Goal: Task Accomplishment & Management: Use online tool/utility

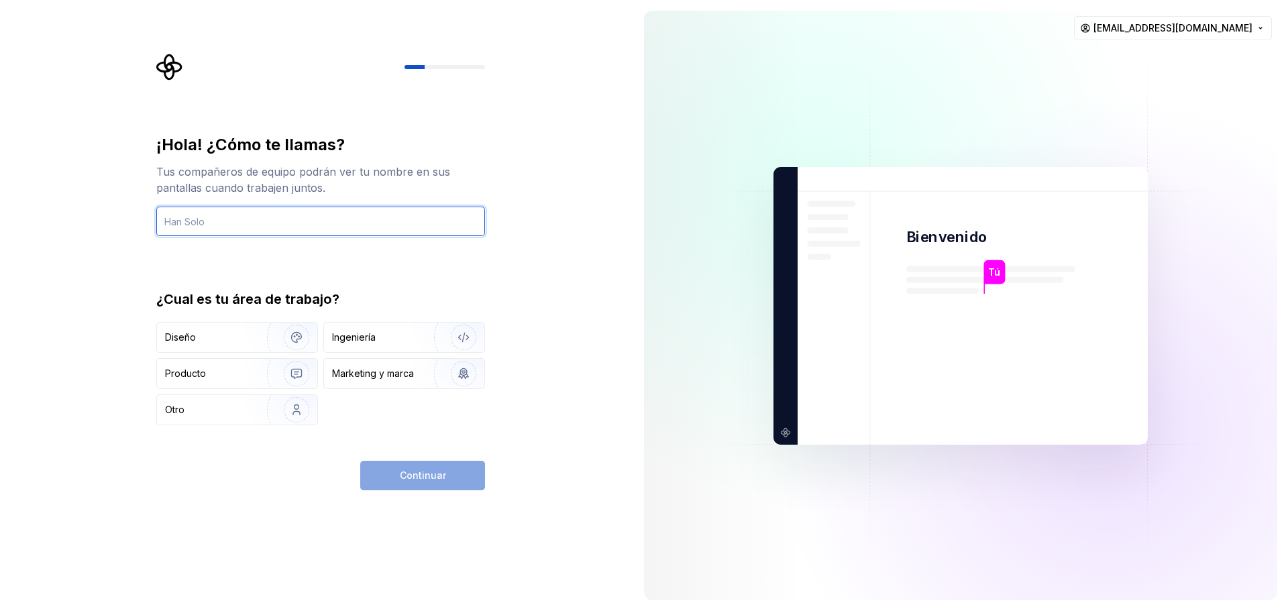
click at [212, 221] on input "text" at bounding box center [320, 222] width 329 height 30
type input "Jonathan"
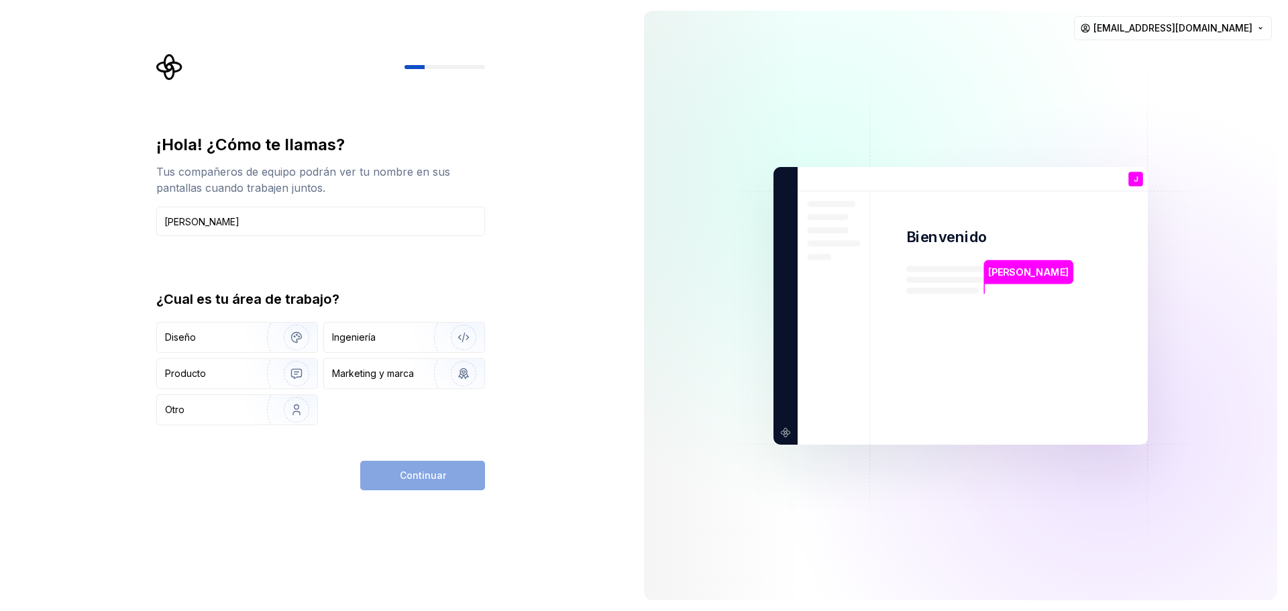
drag, startPoint x: 231, startPoint y: 342, endPoint x: 504, endPoint y: 274, distance: 281.5
click at [504, 274] on div "¡Hola! ¿Cómo te llamas? Tus compañeros de equipo podrán ver tu nombre en sus pa…" at bounding box center [316, 305] width 633 height 611
click at [229, 327] on div "Diseño" at bounding box center [237, 338] width 160 height 30
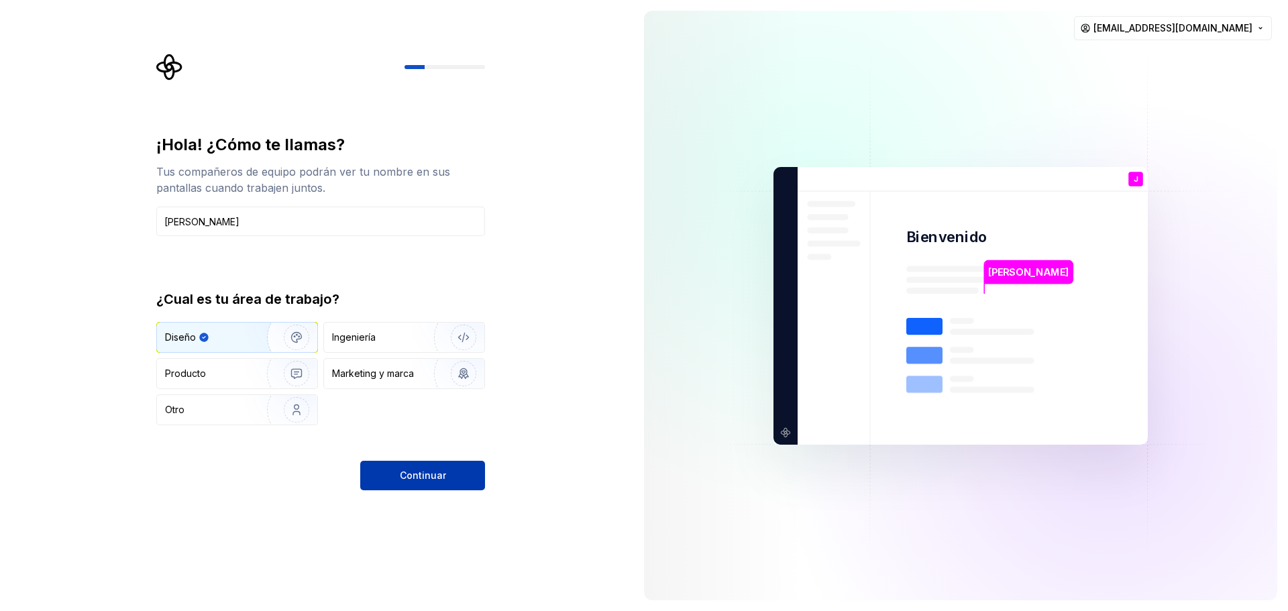
click at [423, 472] on font "Continuar" at bounding box center [423, 475] width 46 height 11
click at [374, 335] on font "Ingeniería" at bounding box center [354, 336] width 44 height 11
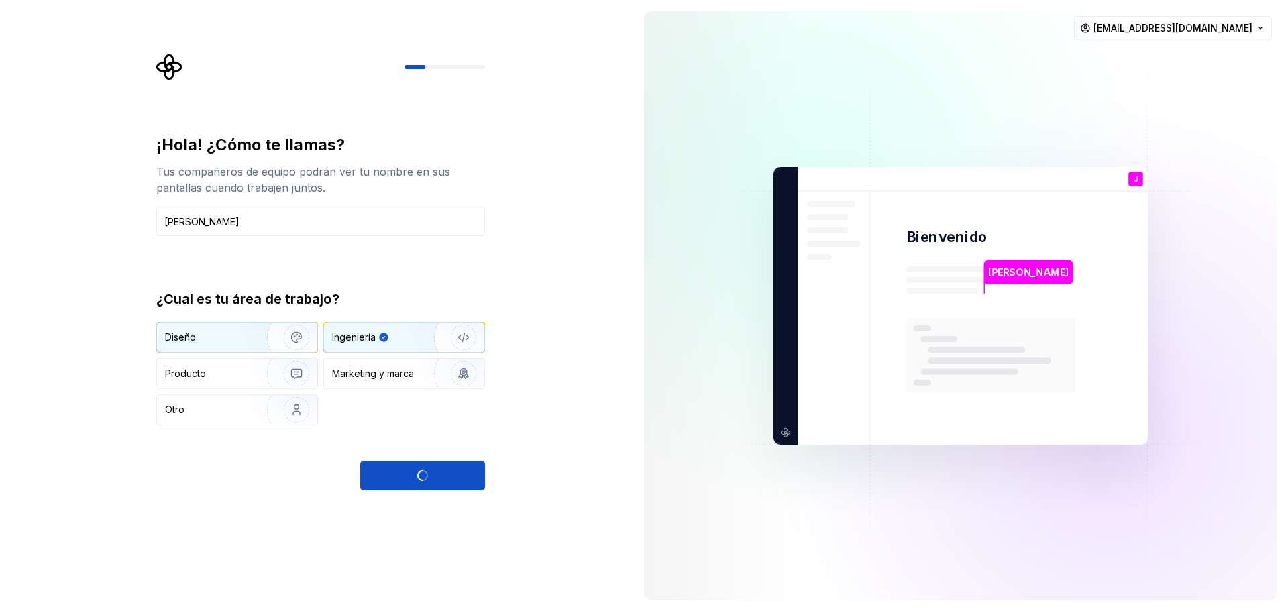
click at [249, 335] on img "button" at bounding box center [288, 337] width 86 height 90
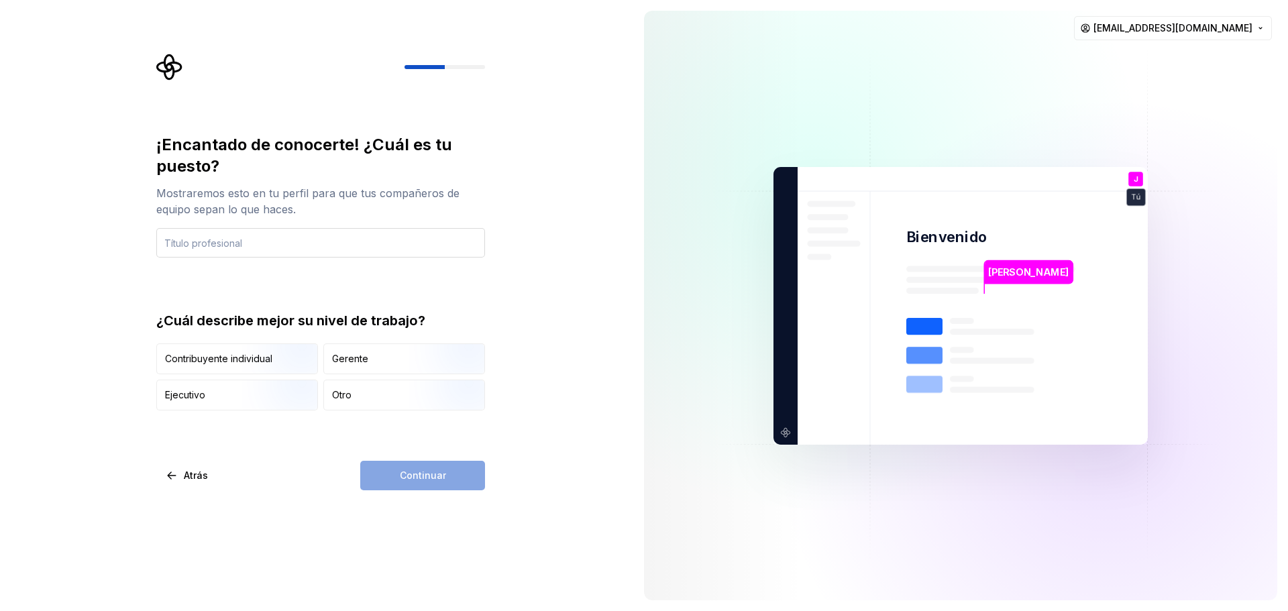
click at [206, 246] on input "text" at bounding box center [320, 243] width 329 height 30
type input "Ingeniero en sistemas"
click at [373, 388] on div "Otro" at bounding box center [404, 395] width 160 height 30
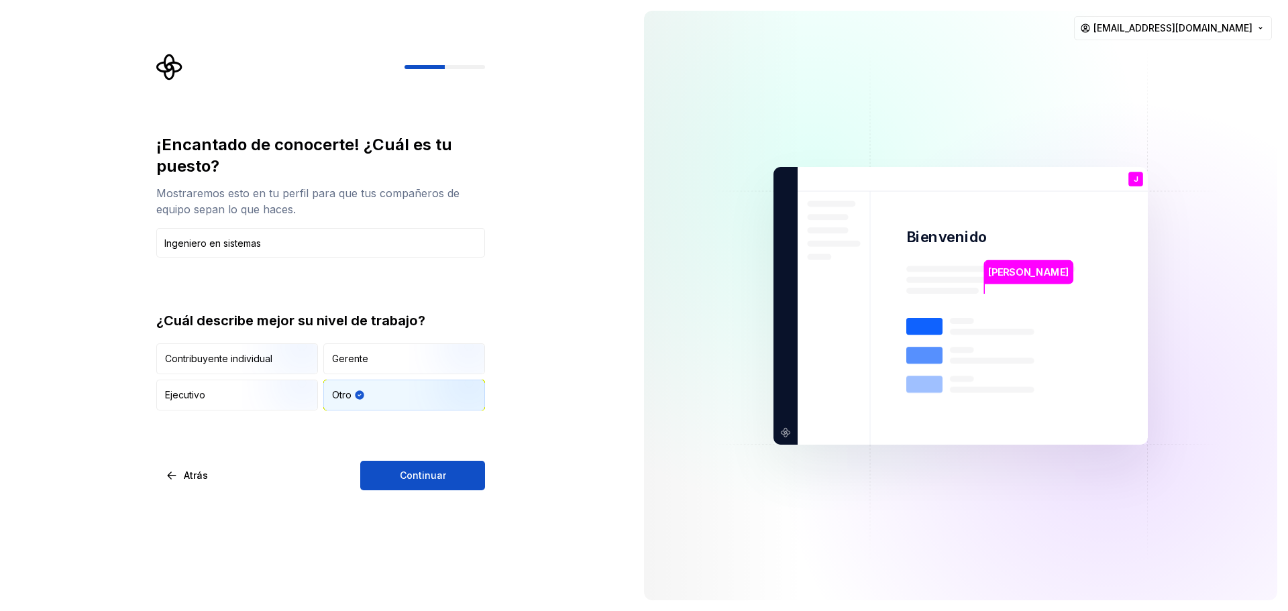
click at [409, 492] on div "¡Encantado de conocerte! ¿Cuál es tu puesto? Mostraremos esto en tu perfil para…" at bounding box center [316, 305] width 633 height 611
click at [406, 474] on font "Continuar" at bounding box center [423, 475] width 46 height 11
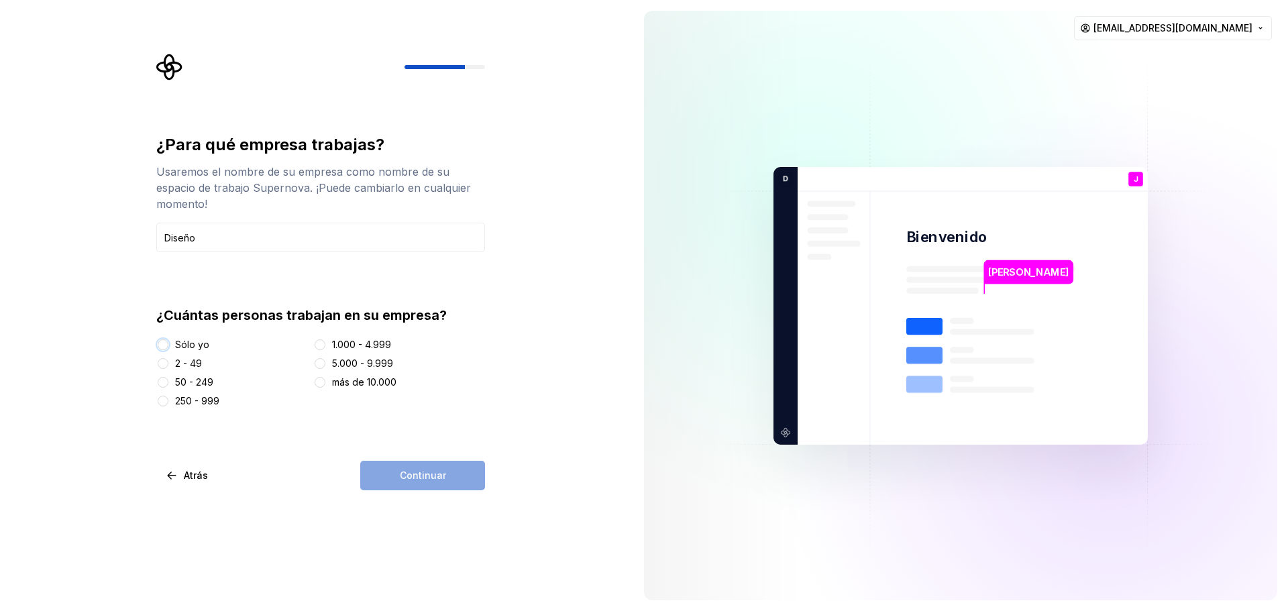
click at [161, 345] on button "Sólo yo" at bounding box center [163, 344] width 11 height 11
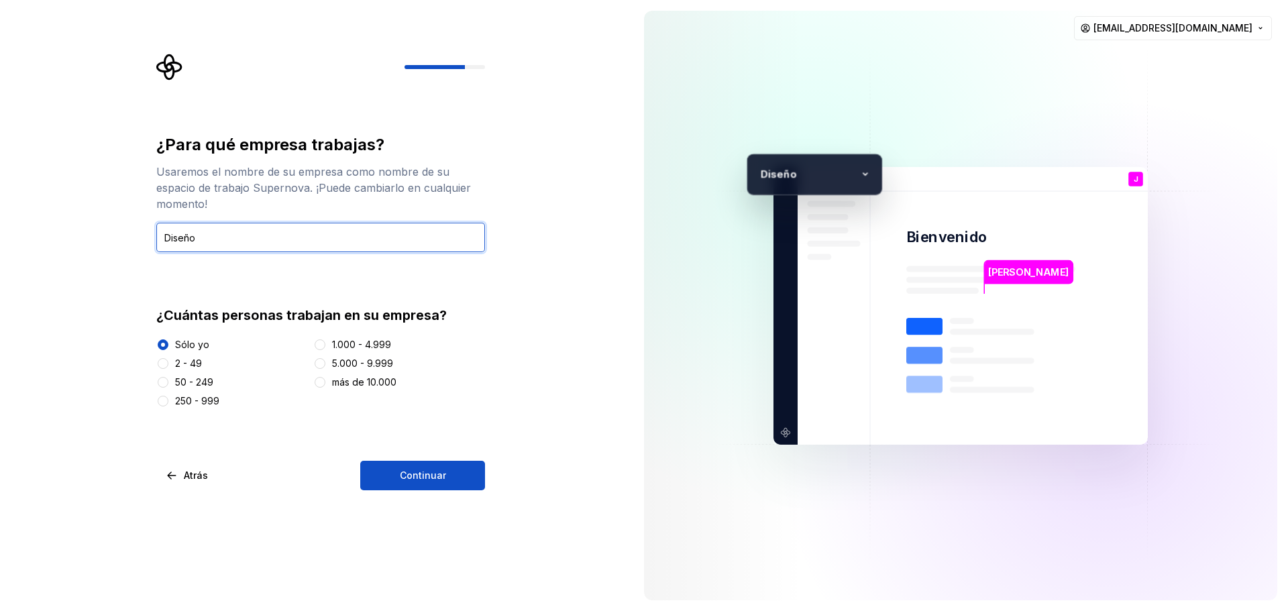
click at [191, 237] on input "Diseño" at bounding box center [320, 238] width 329 height 30
type input "Marketing"
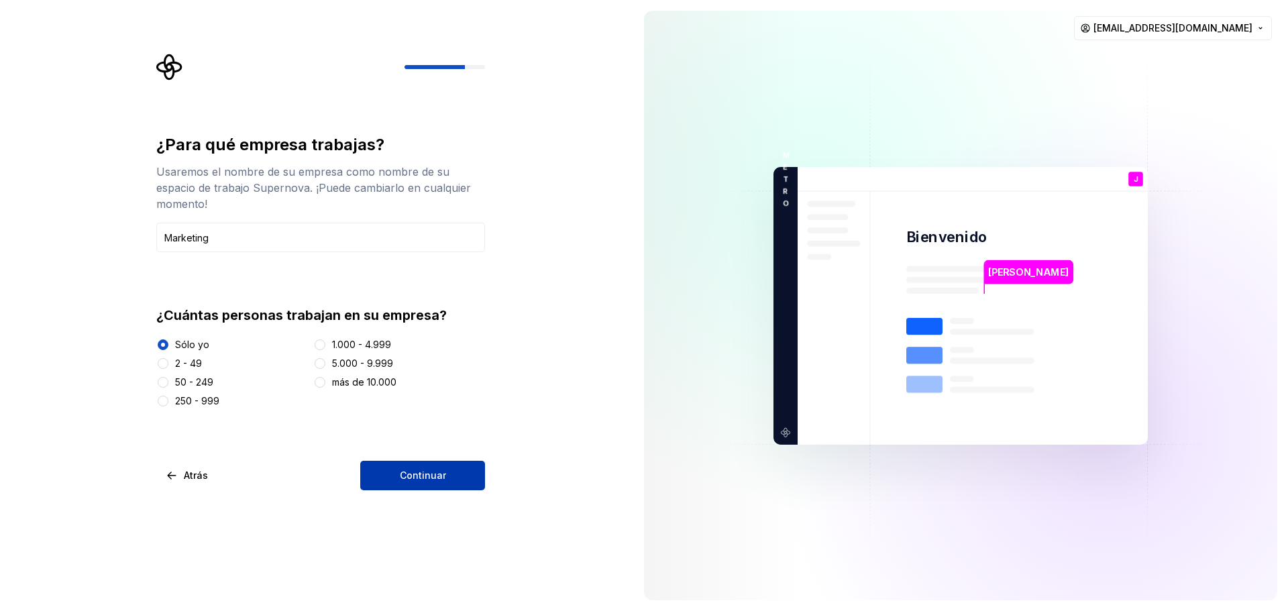
click at [426, 483] on button "Continuar" at bounding box center [422, 476] width 125 height 30
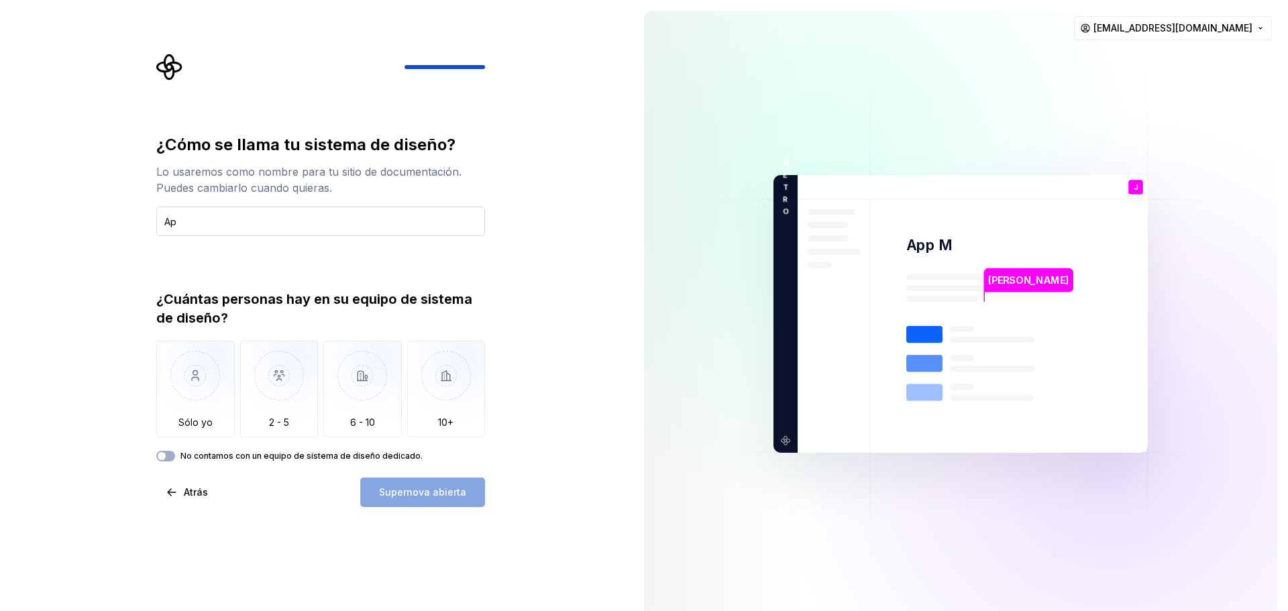
type input "A"
type input "Tienda Movil"
click at [188, 413] on img "button" at bounding box center [195, 386] width 78 height 90
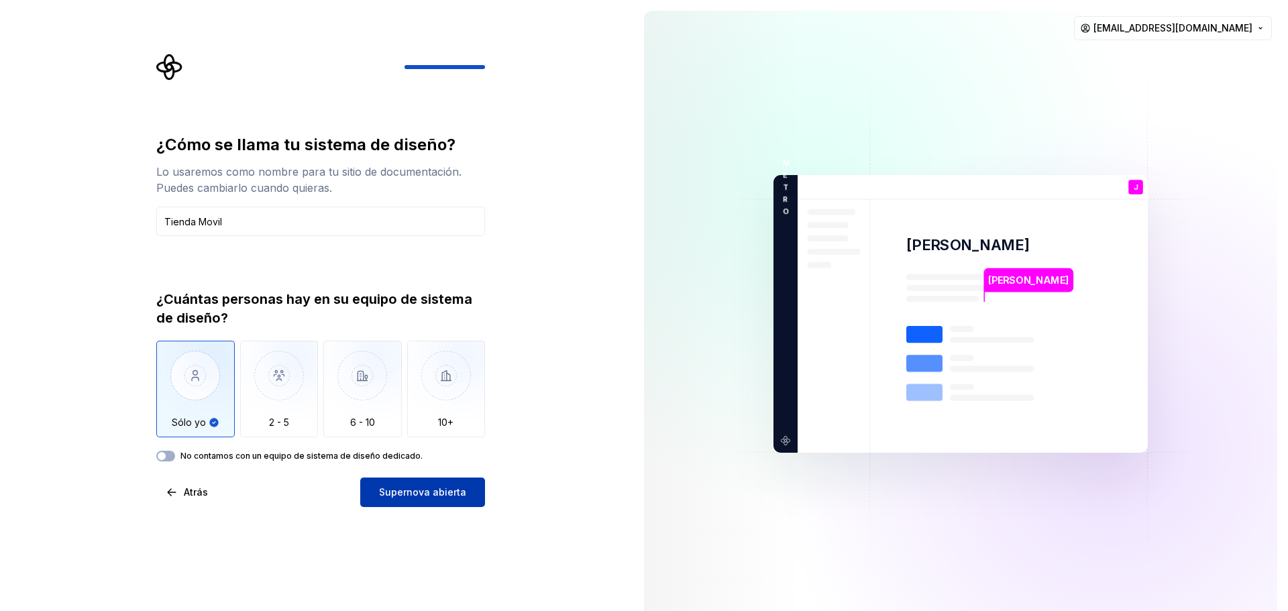
click at [371, 479] on button "Supernova abierta" at bounding box center [422, 493] width 125 height 30
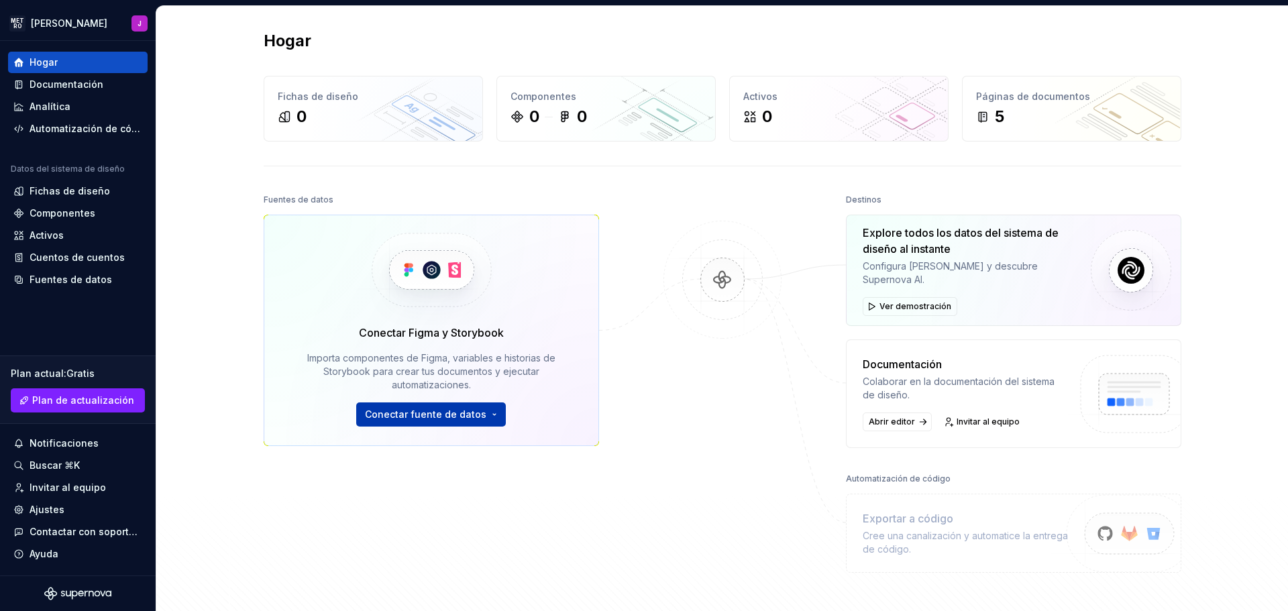
click at [486, 413] on button "Conectar fuente de datos" at bounding box center [431, 414] width 150 height 24
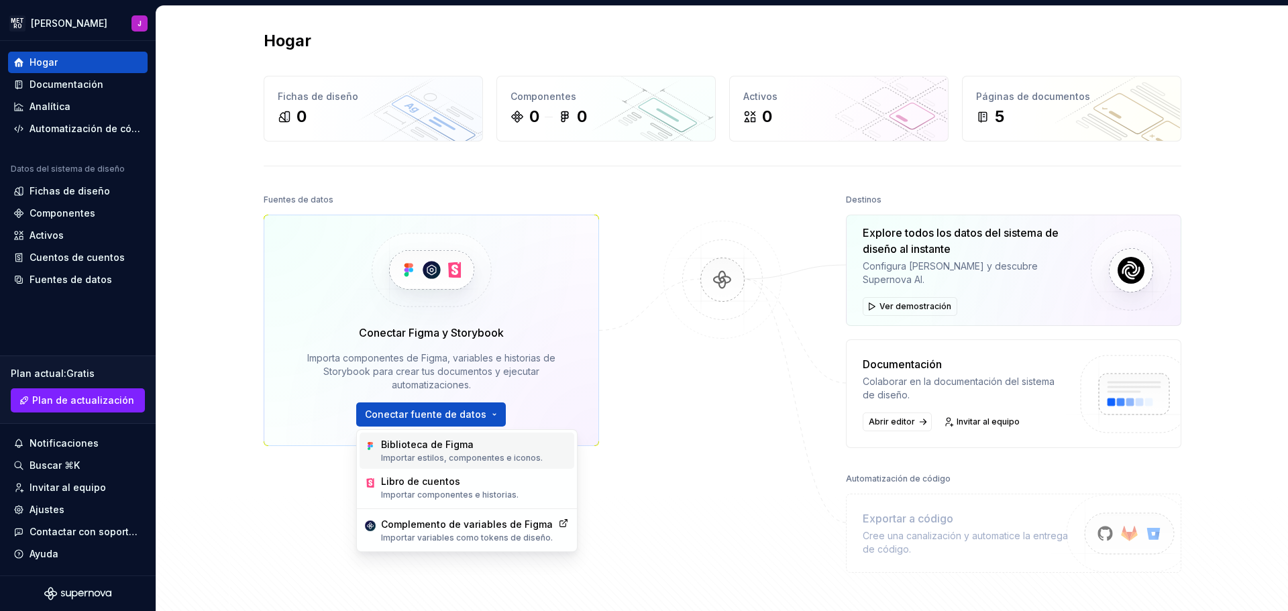
click at [468, 448] on font "Biblioteca de Figma" at bounding box center [427, 444] width 93 height 11
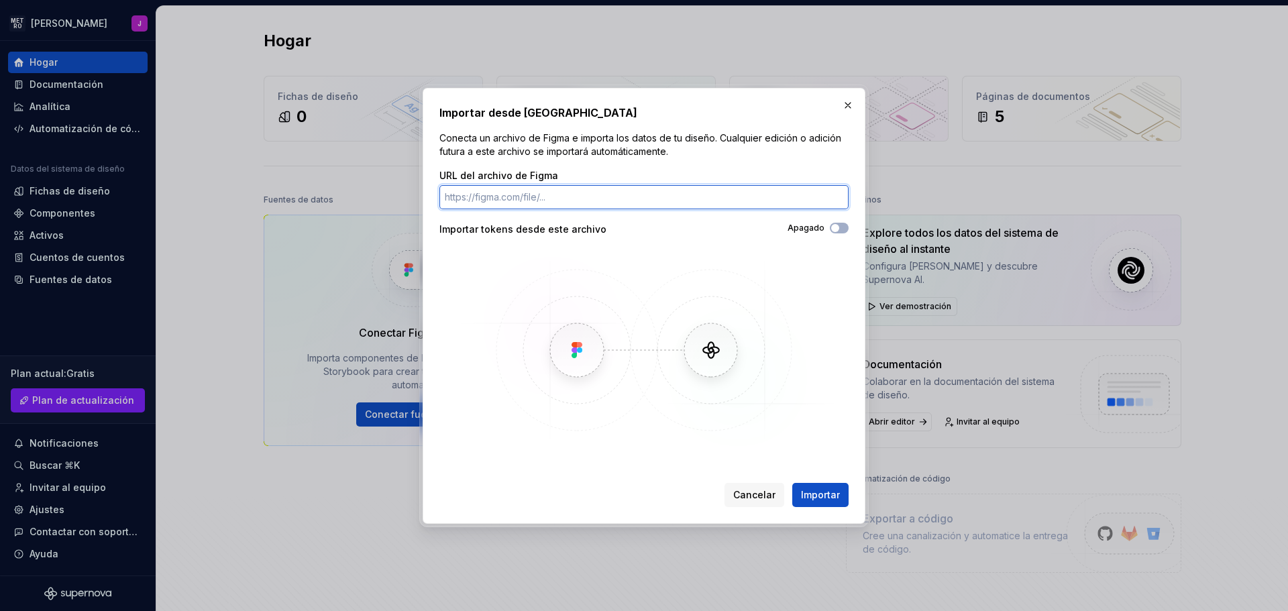
click at [538, 195] on input "URL del archivo de Figma" at bounding box center [643, 197] width 409 height 24
paste input "https://www.figma.com/design/I985avMWVDqknh9wqycjg4/Aplicacion-Movil?node-id=0-…"
type input "https://www.figma.com/design/I985avMWVDqknh9wqycjg4/Aplicacion-Movil?node-id=0-…"
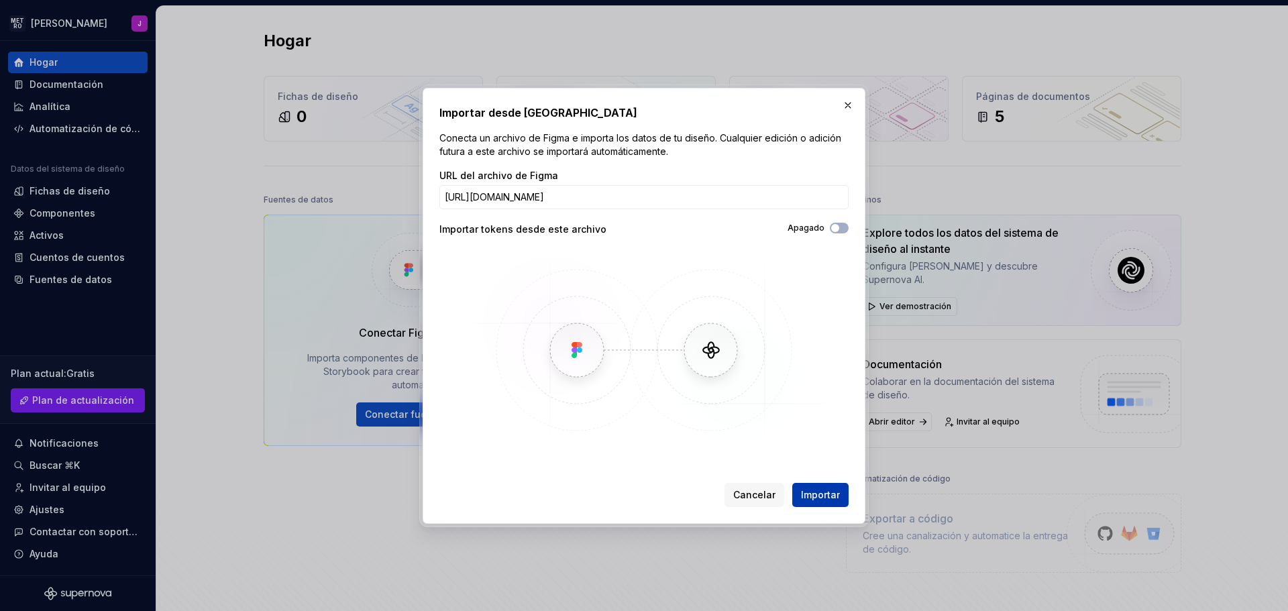
scroll to position [0, 0]
click at [829, 486] on button "Importar" at bounding box center [820, 495] width 56 height 24
click at [836, 493] on font "Importar" at bounding box center [820, 494] width 39 height 11
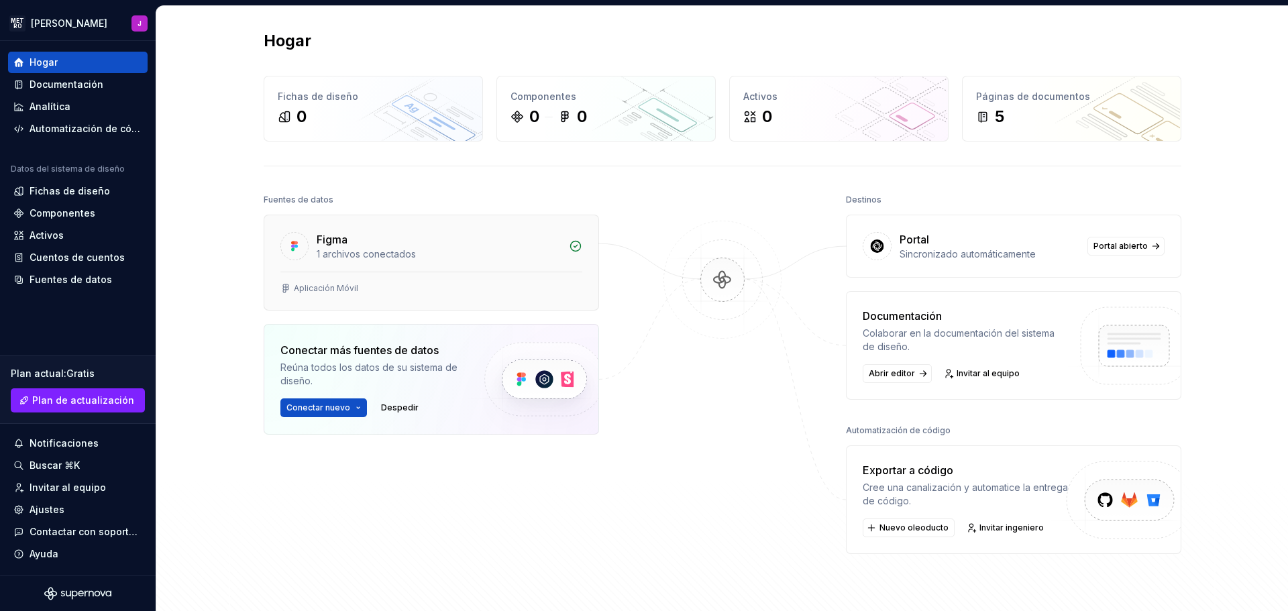
click at [342, 293] on div "Aplicación Móvil" at bounding box center [326, 288] width 64 height 11
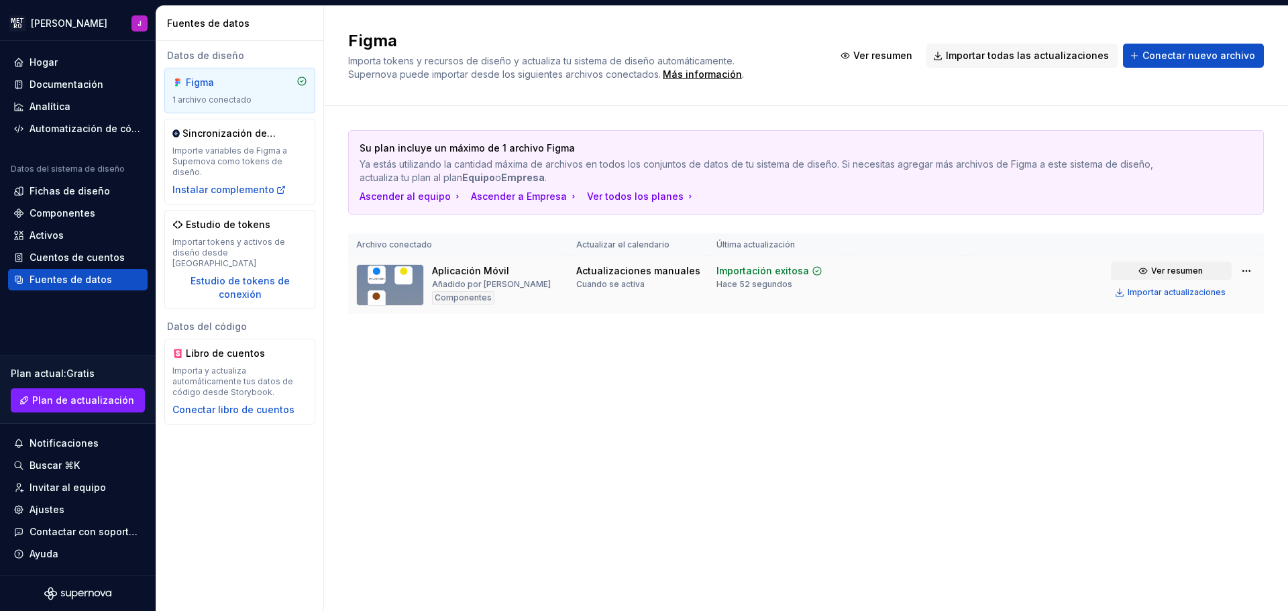
click at [1145, 273] on button "Ver resumen" at bounding box center [1171, 271] width 121 height 19
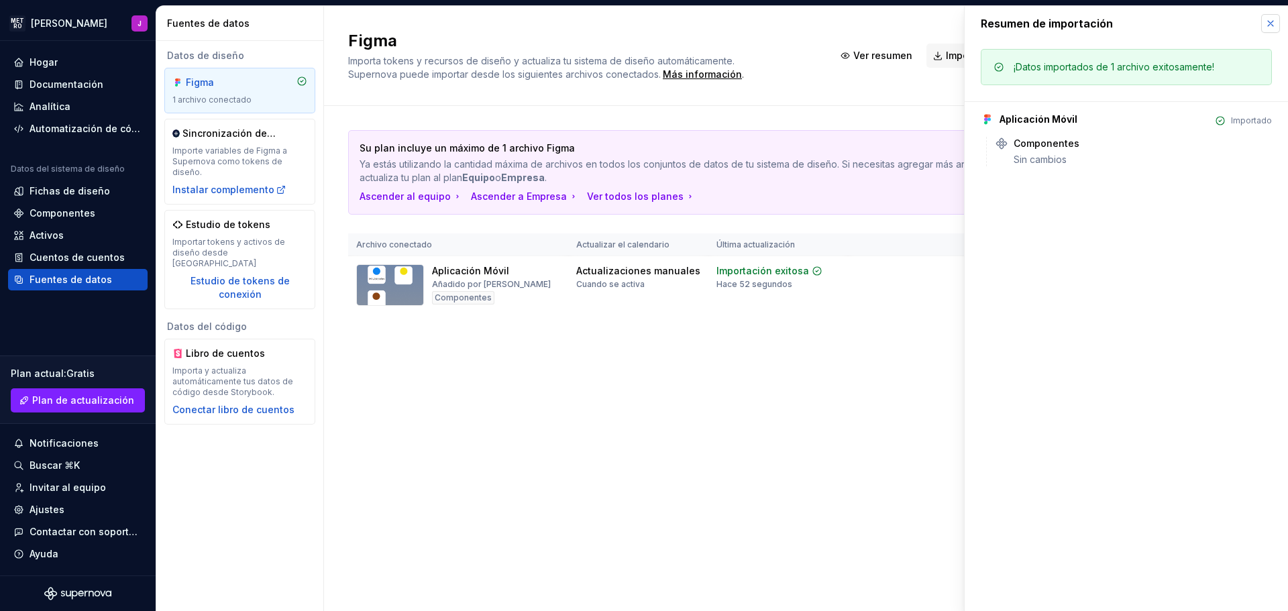
click at [1272, 27] on button "button" at bounding box center [1270, 23] width 19 height 19
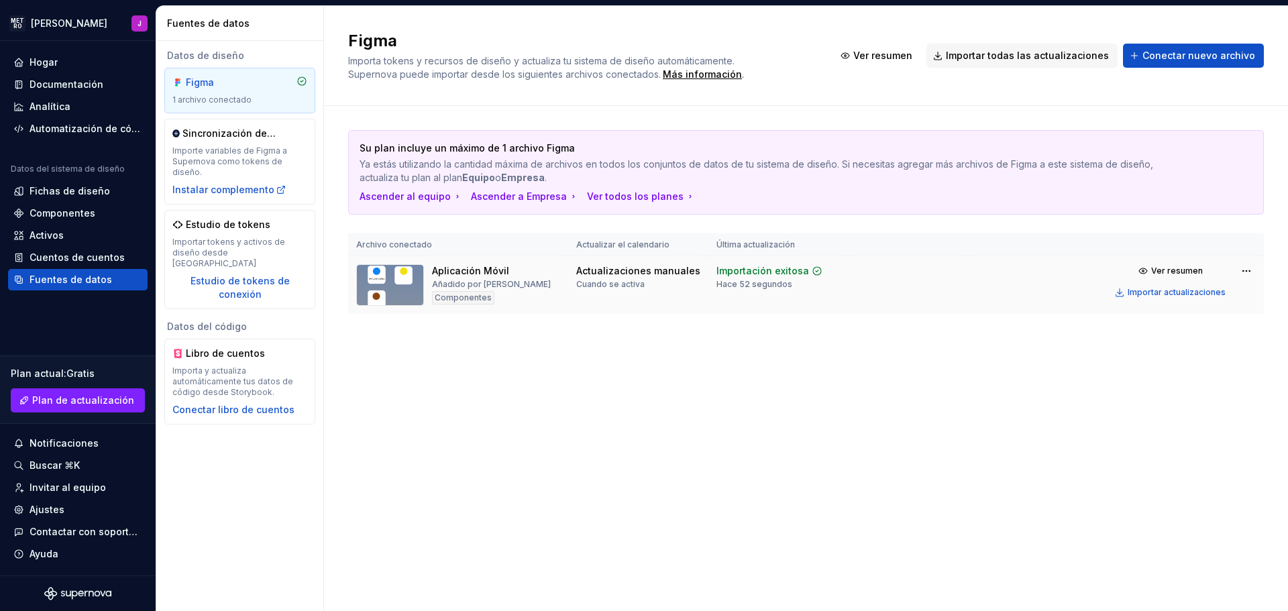
drag, startPoint x: 473, startPoint y: 262, endPoint x: 472, endPoint y: 272, distance: 10.2
click at [472, 270] on td "Aplicación Móvil Añadido por Jonathan Componentes" at bounding box center [458, 285] width 220 height 58
click at [472, 272] on font "Aplicación Móvil" at bounding box center [470, 270] width 77 height 11
click at [393, 292] on img at bounding box center [390, 285] width 68 height 42
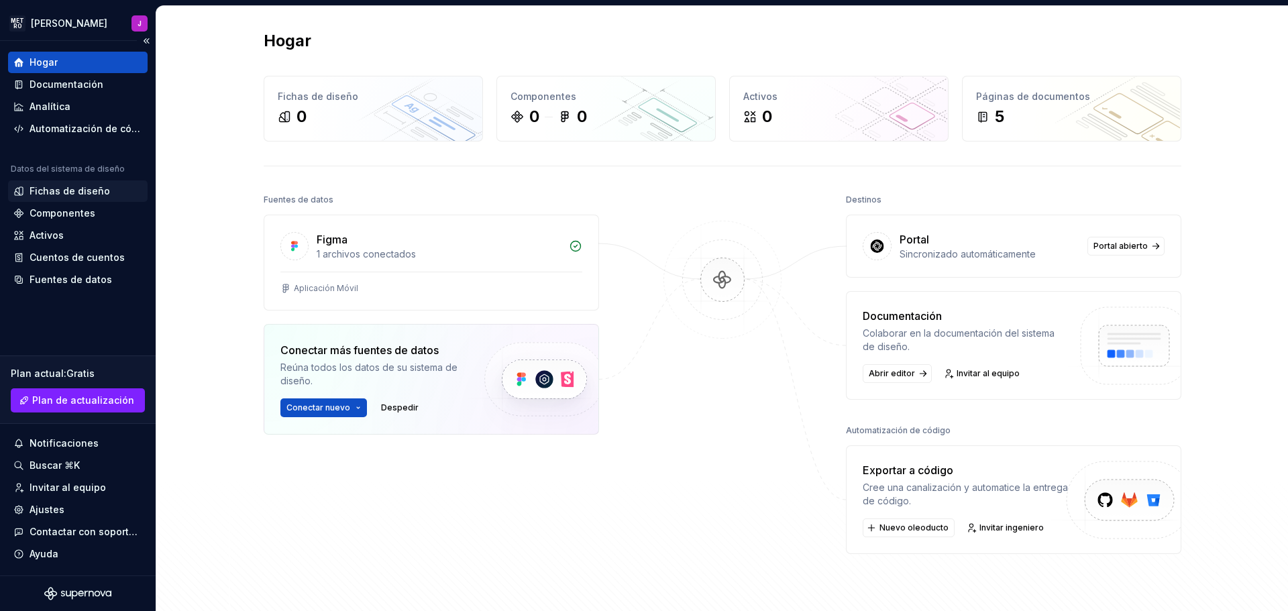
click at [76, 189] on font "Fichas de diseño" at bounding box center [70, 190] width 80 height 11
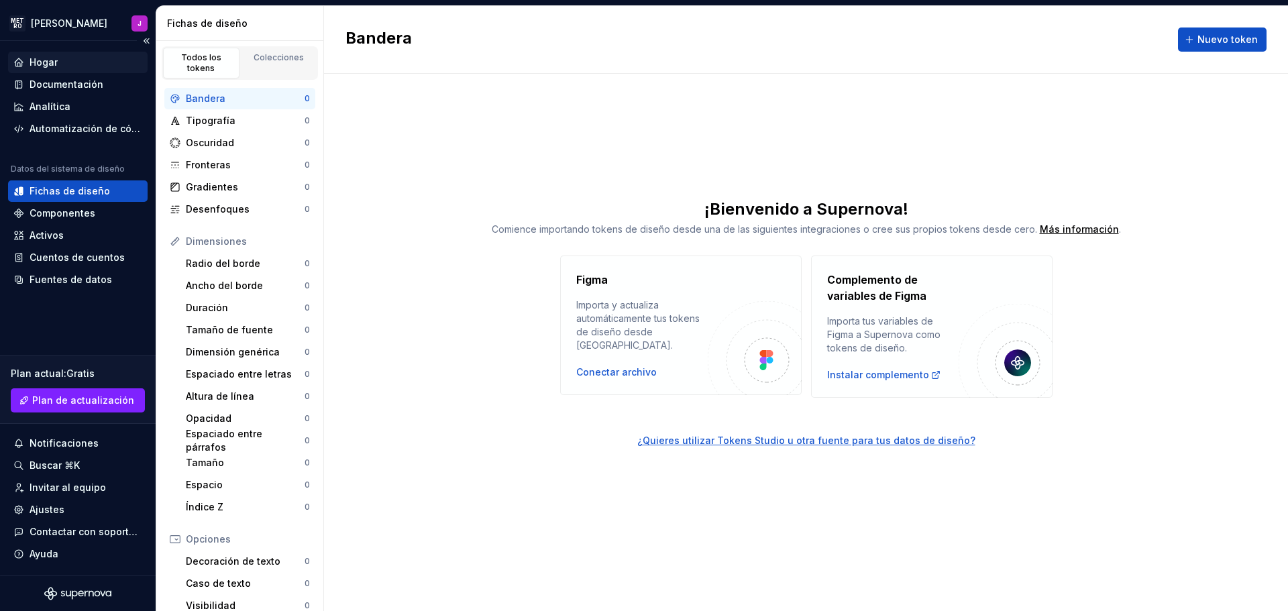
click at [68, 62] on div "Hogar" at bounding box center [77, 62] width 129 height 13
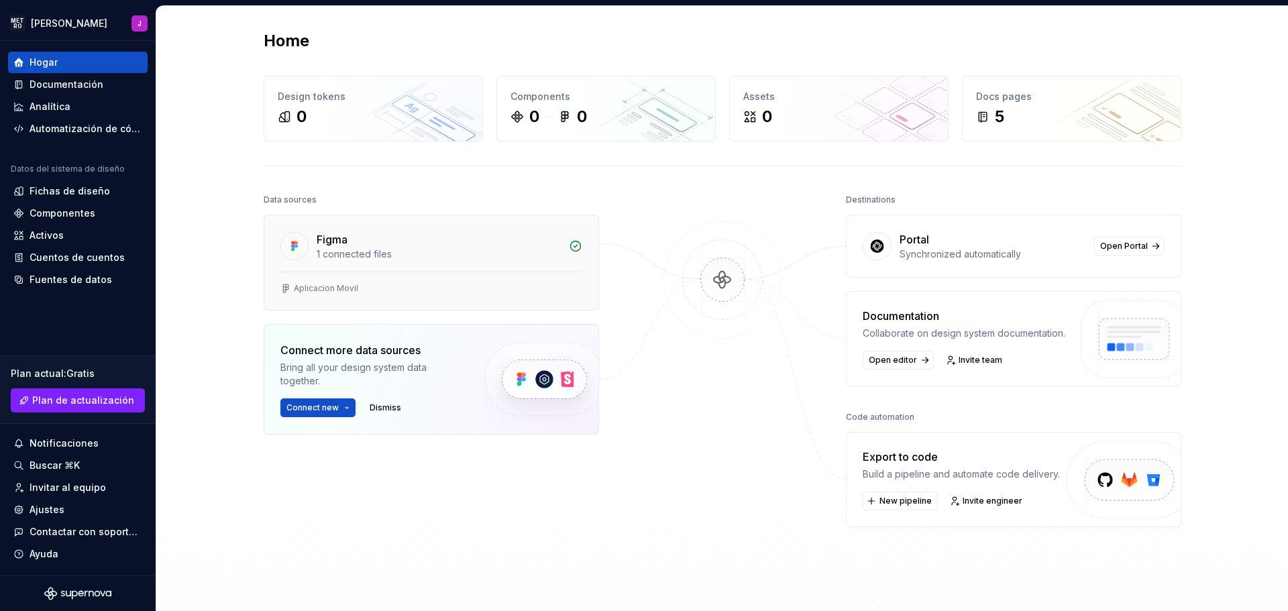
click at [385, 247] on div "Figma" at bounding box center [439, 239] width 244 height 16
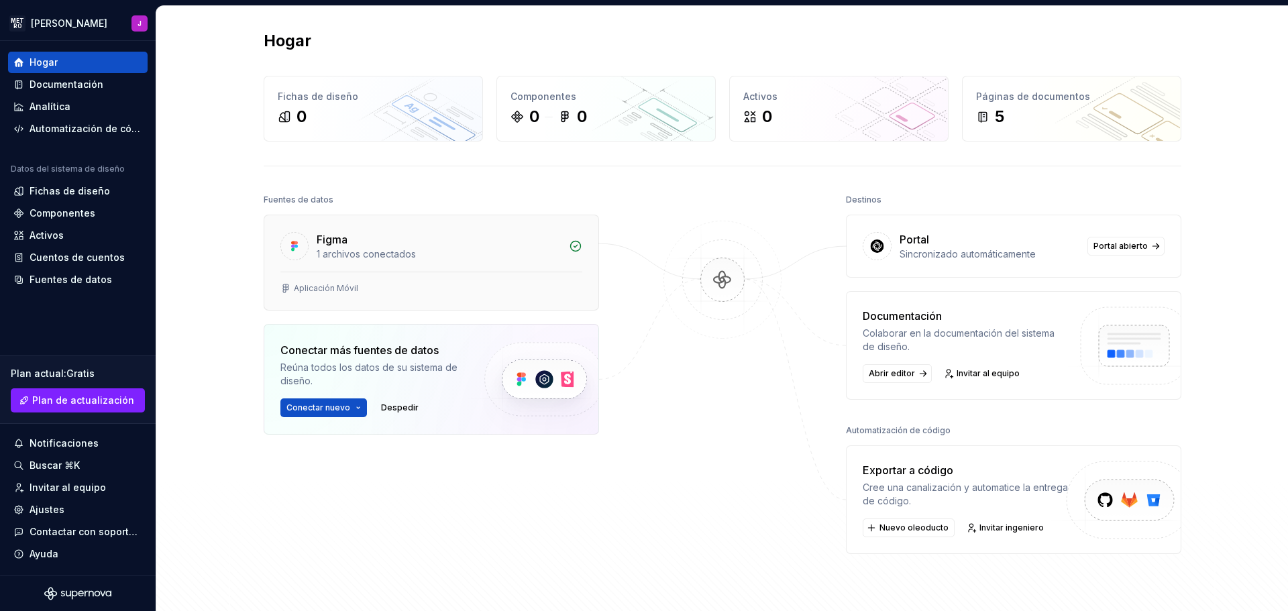
click at [330, 287] on font "Aplicación Móvil" at bounding box center [326, 288] width 64 height 10
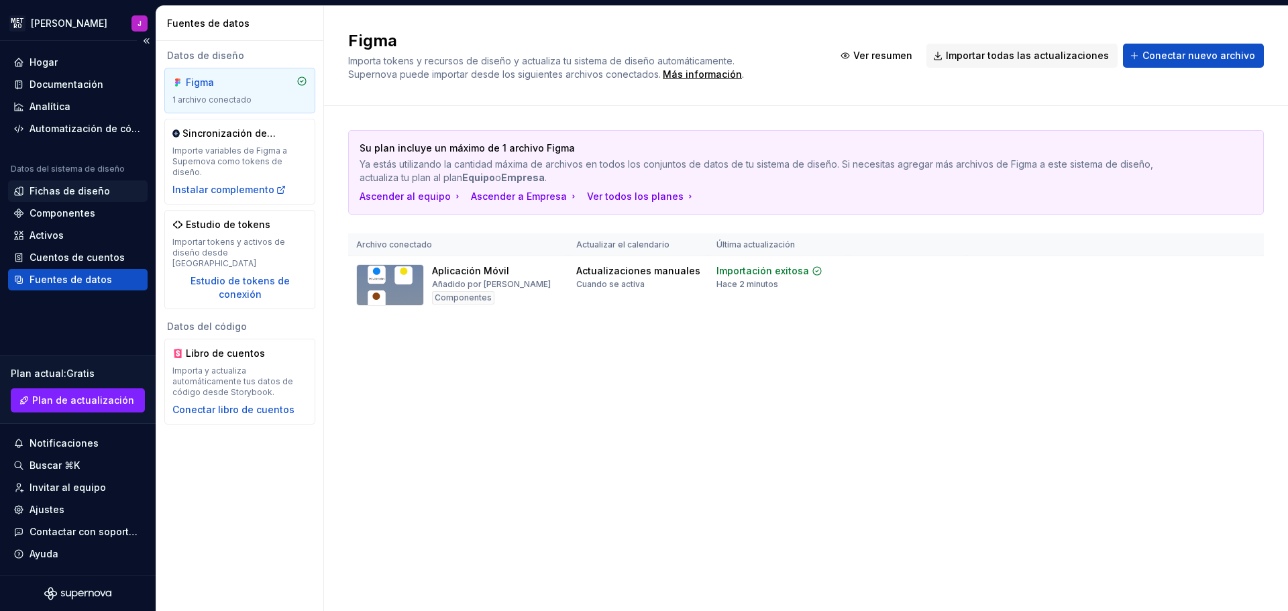
click at [60, 191] on font "Fichas de diseño" at bounding box center [70, 190] width 80 height 11
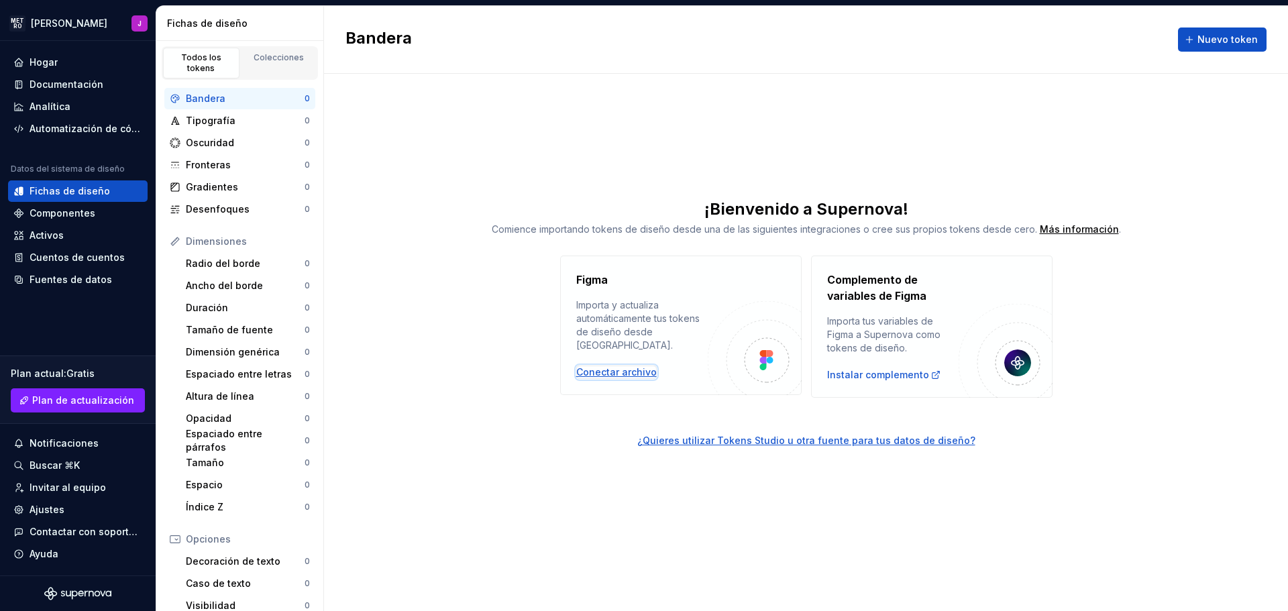
click at [610, 366] on font "Conectar archivo" at bounding box center [616, 371] width 80 height 11
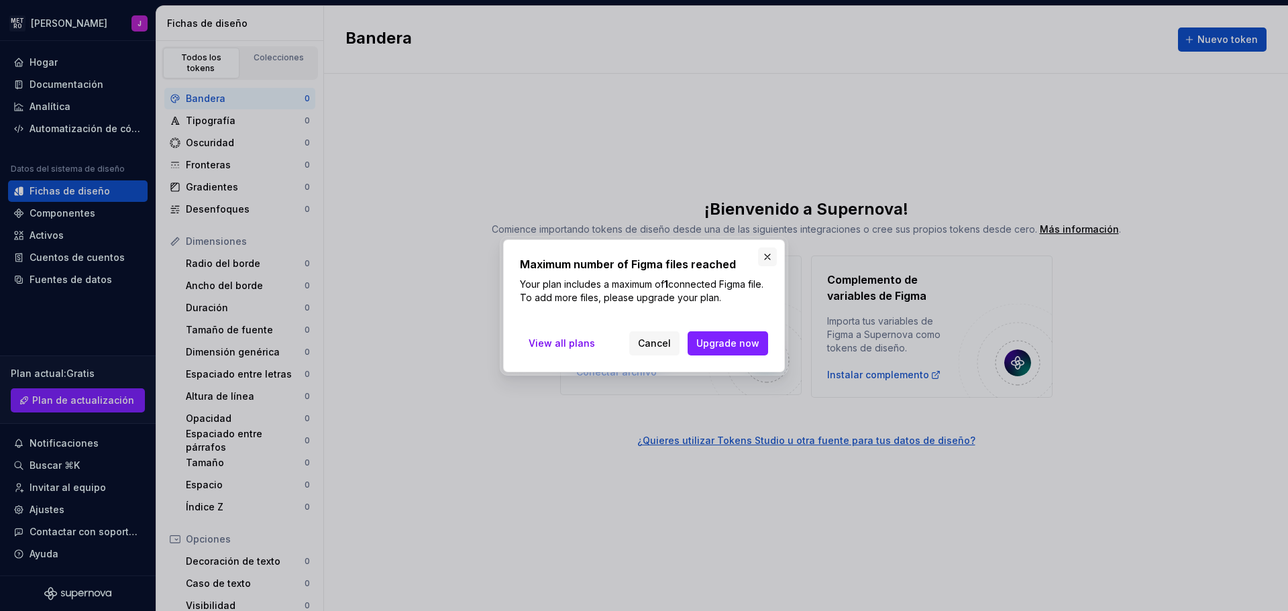
click at [766, 257] on button "button" at bounding box center [767, 257] width 19 height 19
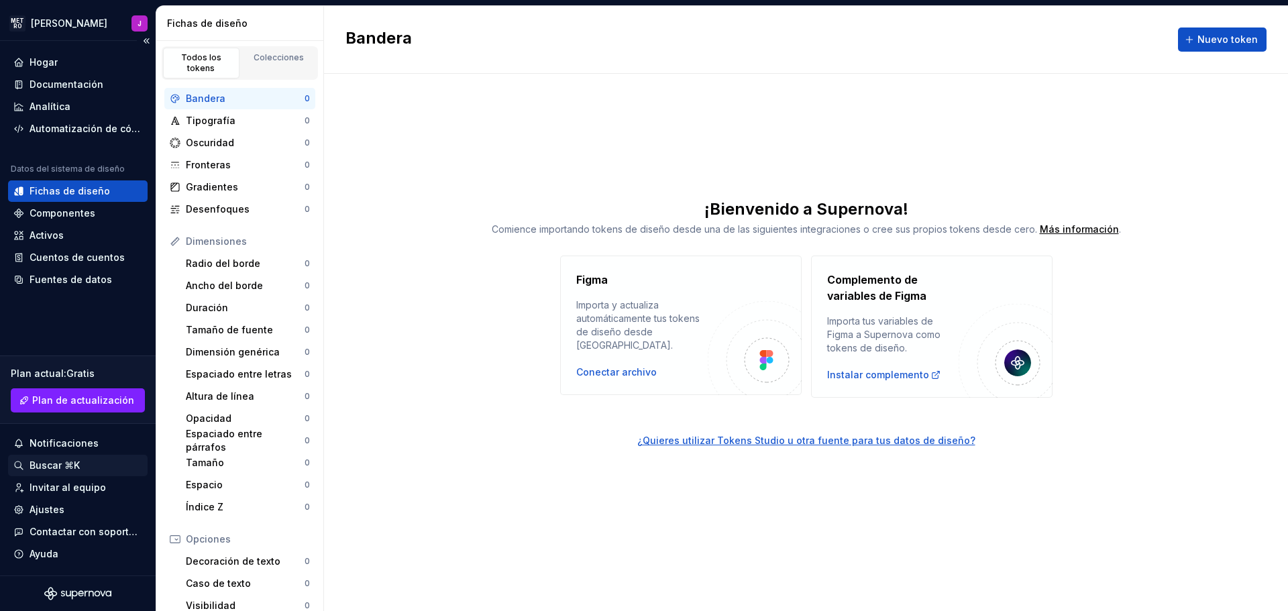
click at [55, 468] on font "Buscar ⌘K" at bounding box center [55, 464] width 50 height 11
click at [70, 484] on font "Invitar al equipo" at bounding box center [68, 487] width 76 height 11
click at [58, 232] on font "Activos" at bounding box center [47, 234] width 34 height 11
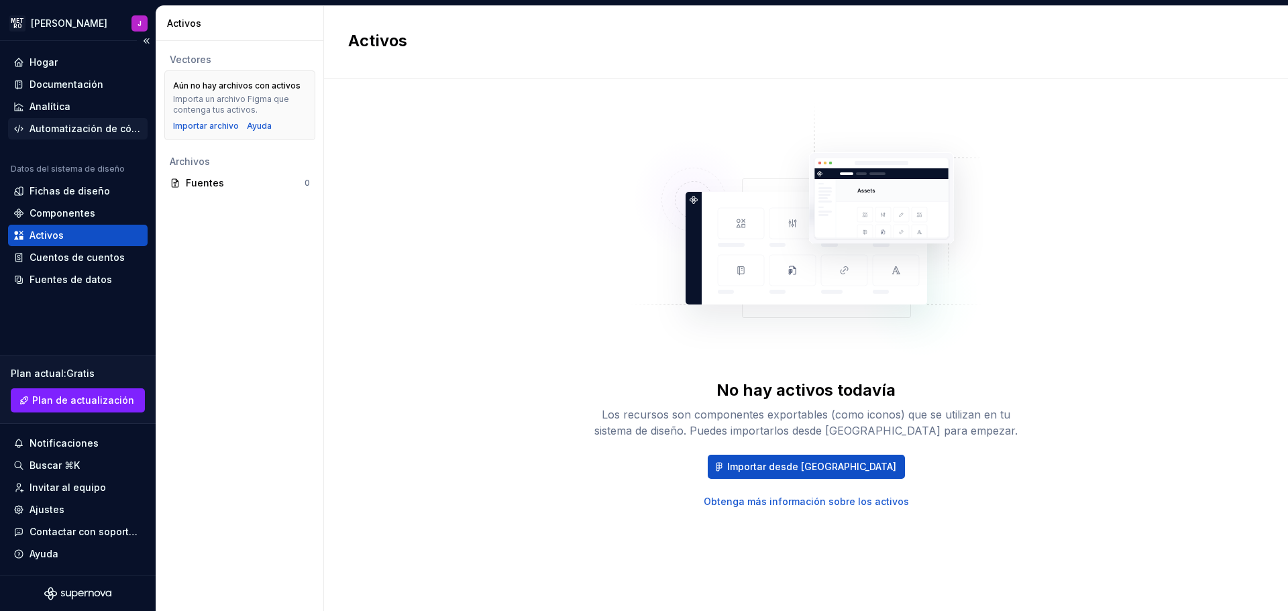
click at [56, 125] on font "Automatización de código" at bounding box center [91, 128] width 123 height 11
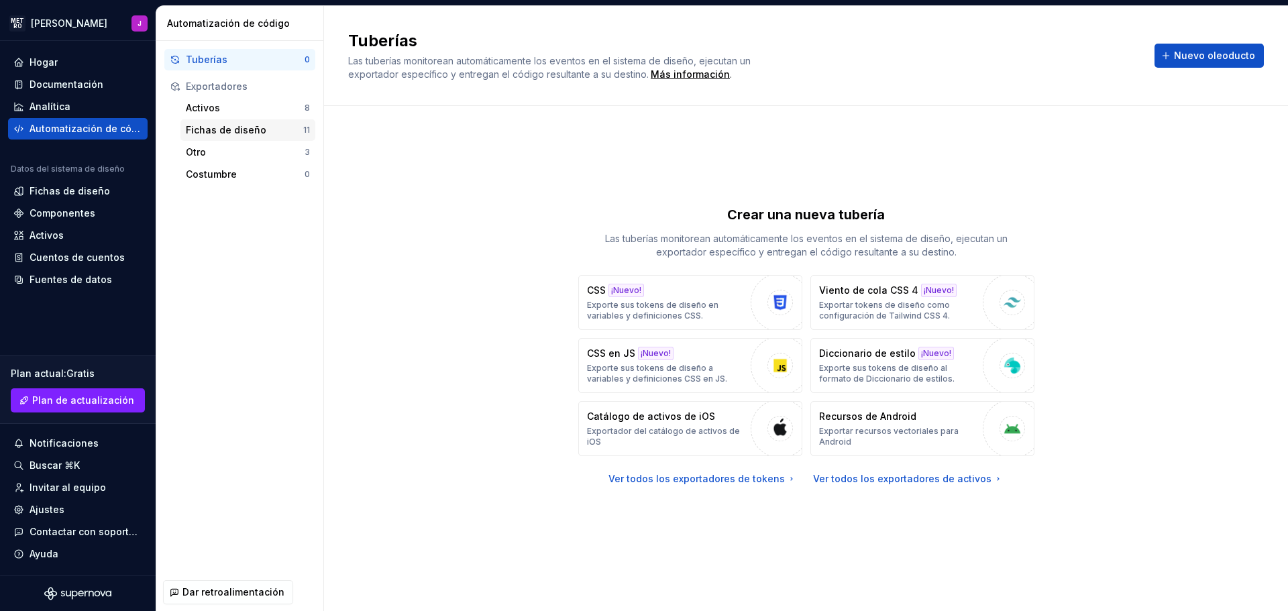
click at [214, 127] on font "Fichas de diseño" at bounding box center [226, 129] width 80 height 11
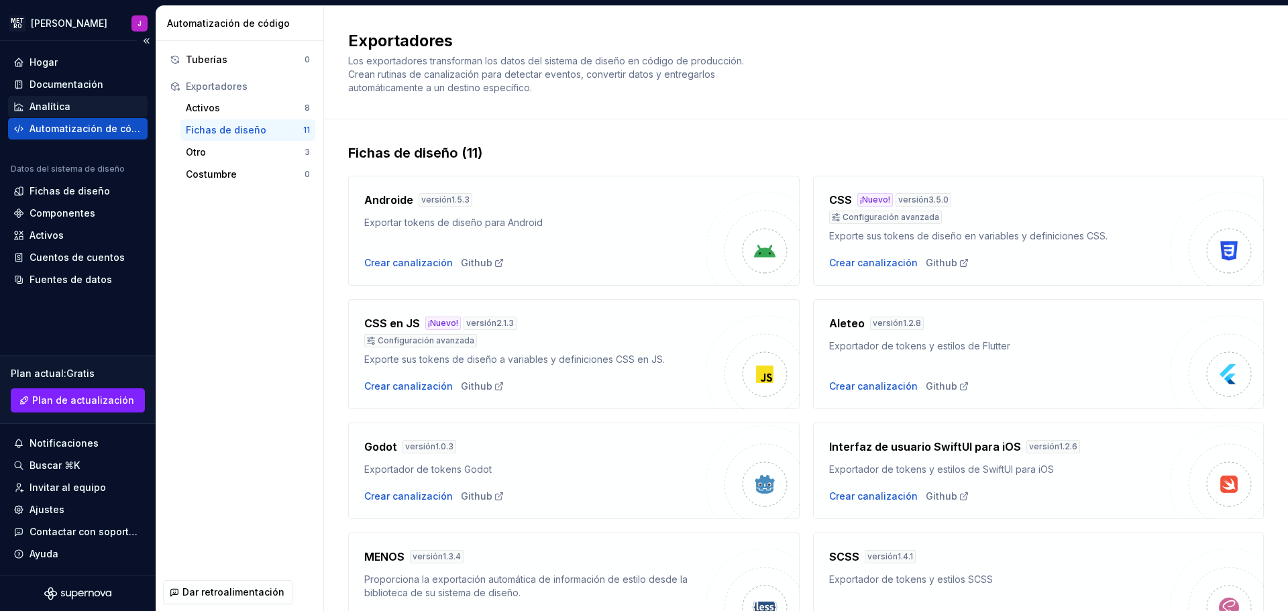
click at [36, 99] on div "Analítica" at bounding box center [78, 106] width 140 height 21
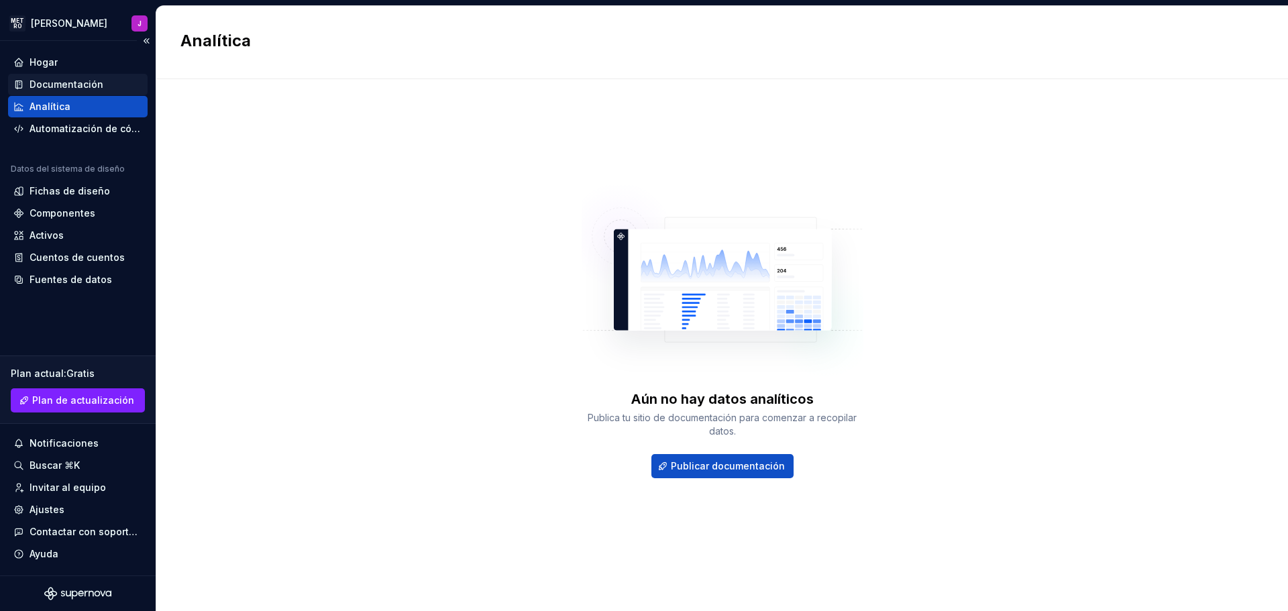
click at [44, 78] on font "Documentación" at bounding box center [67, 83] width 74 height 11
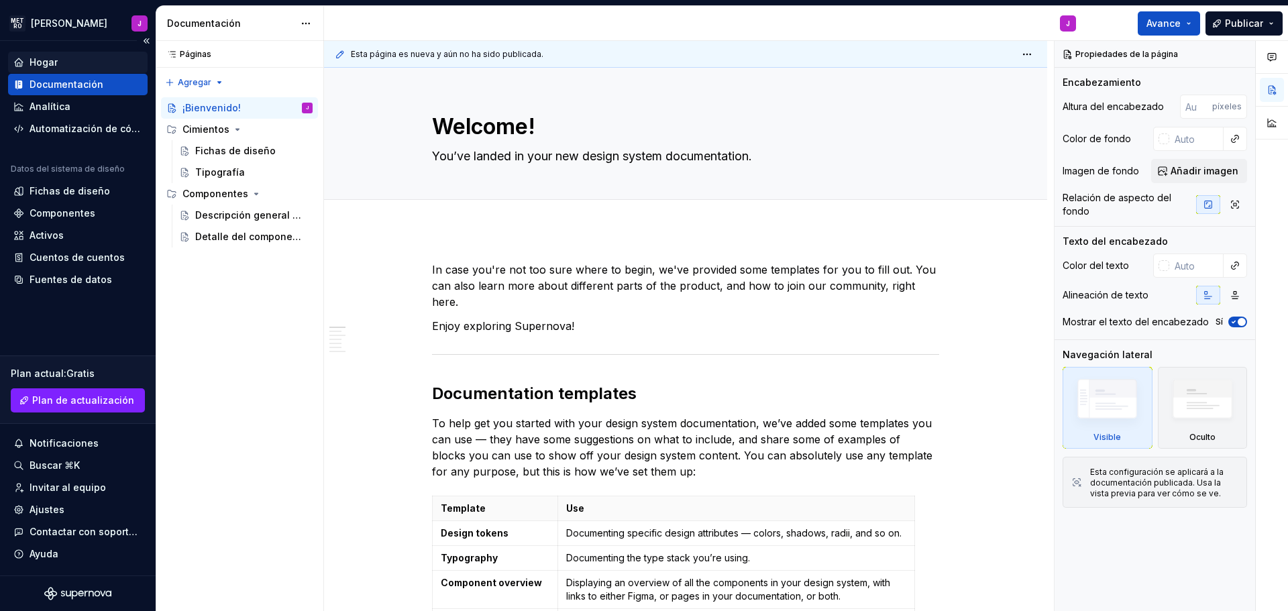
type textarea "*"
click at [51, 61] on font "Hogar" at bounding box center [44, 61] width 28 height 11
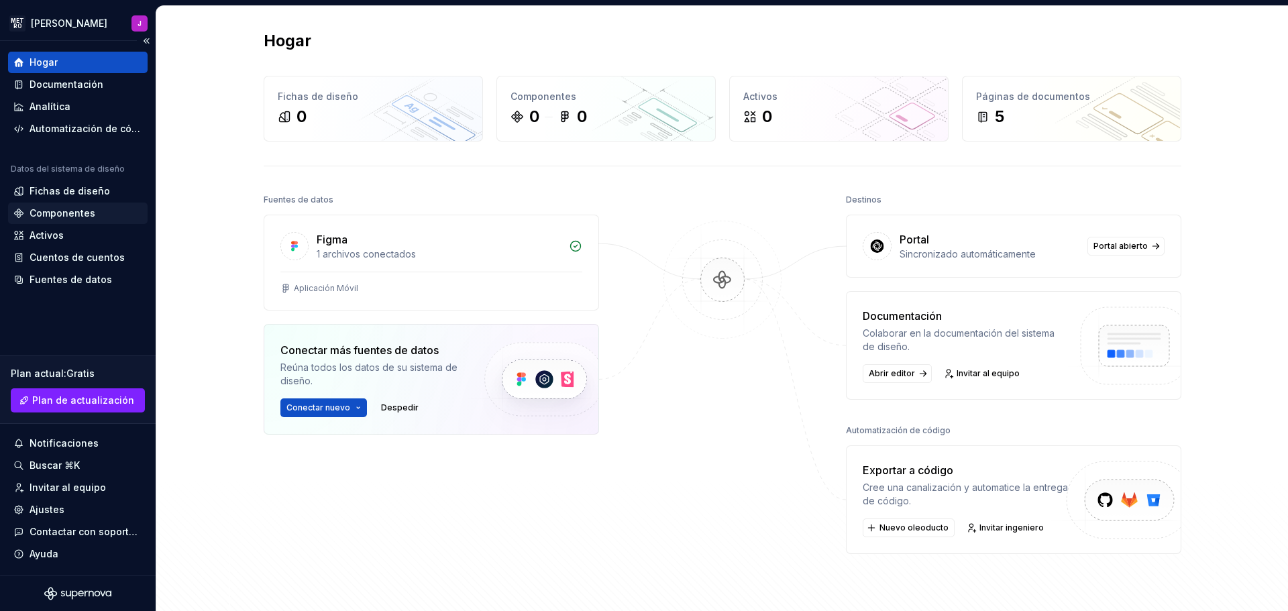
click at [66, 209] on font "Componentes" at bounding box center [63, 212] width 66 height 11
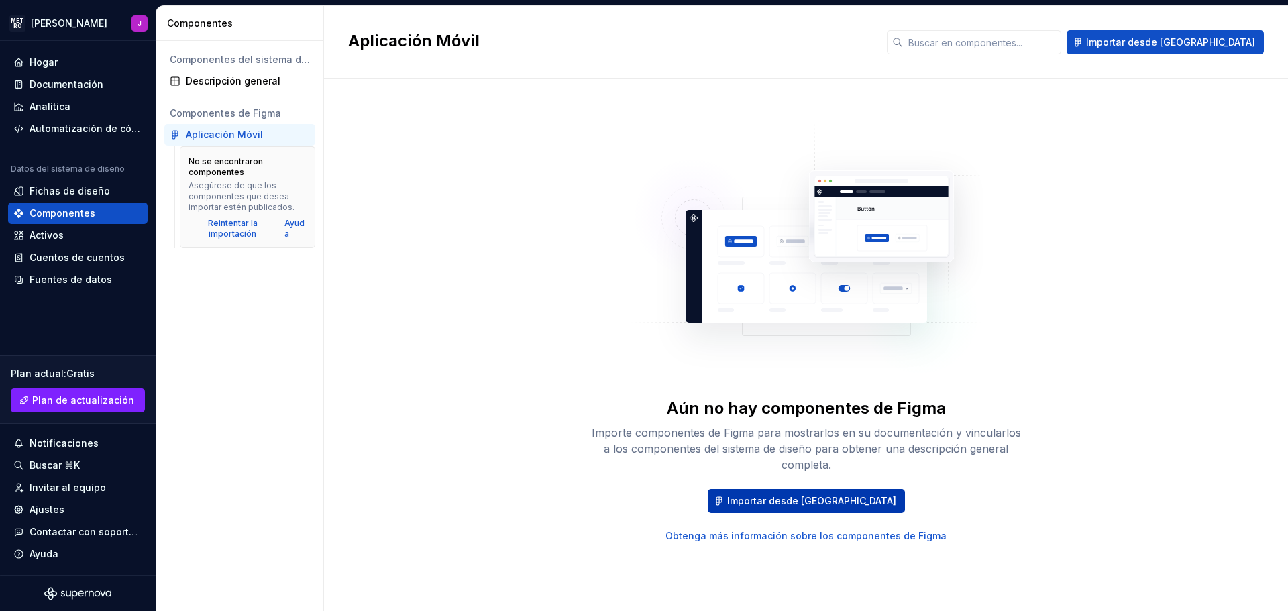
click at [832, 494] on button "Importar desde Figma" at bounding box center [806, 501] width 197 height 24
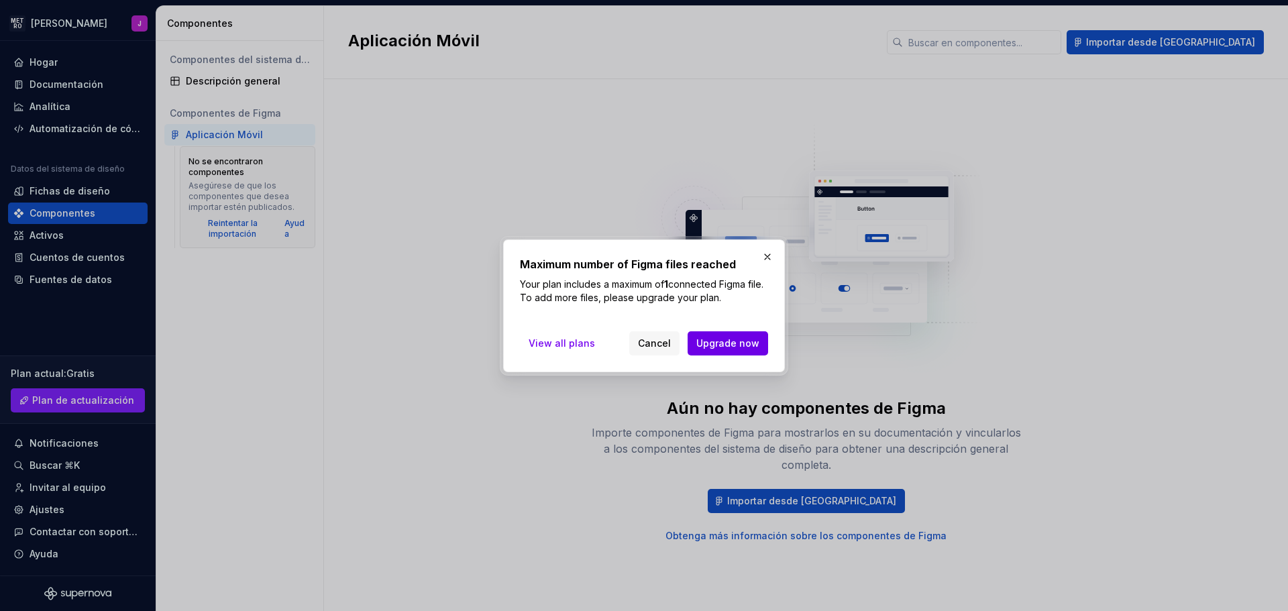
click at [724, 339] on span "Upgrade now" at bounding box center [727, 343] width 63 height 13
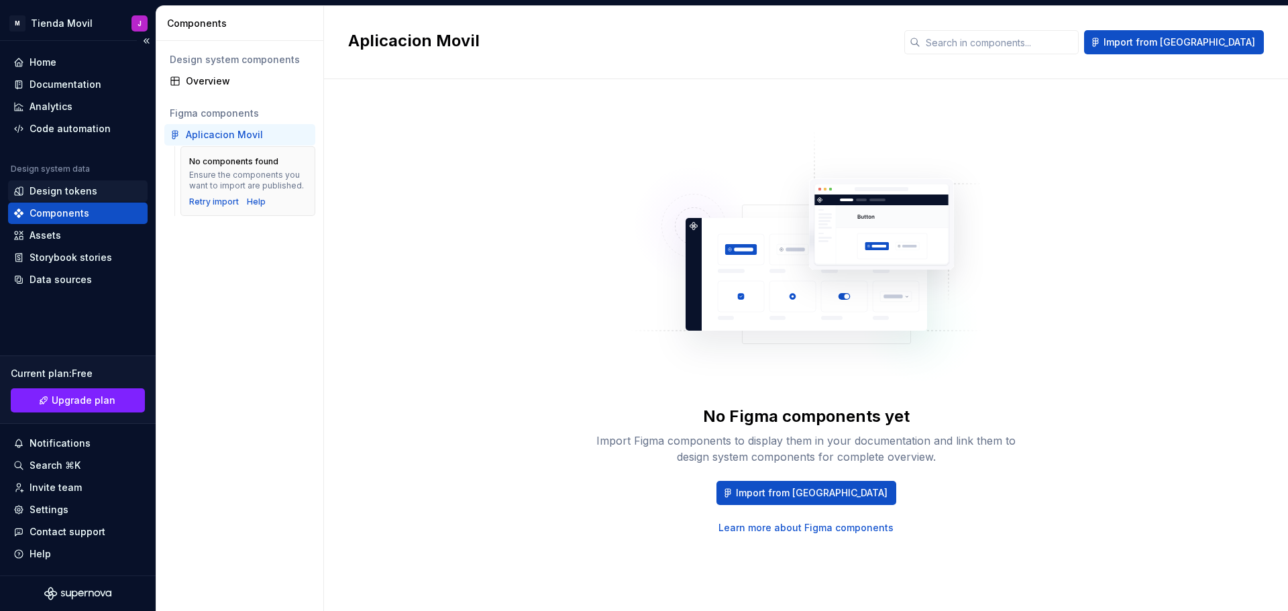
click at [92, 189] on div "Design tokens" at bounding box center [64, 190] width 68 height 13
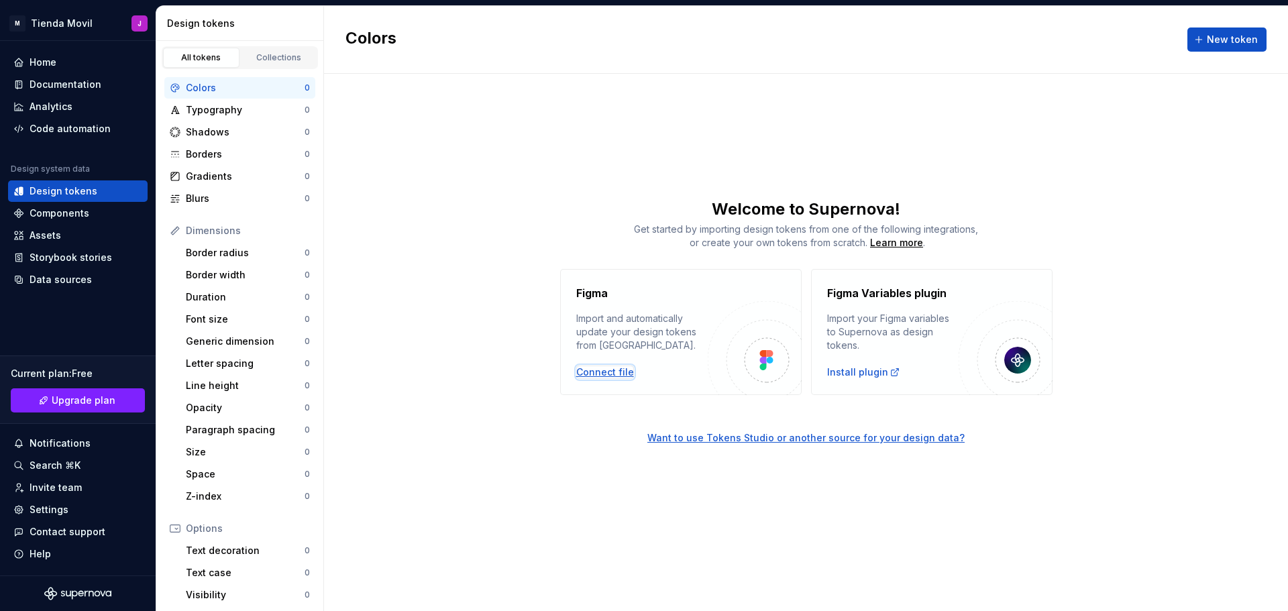
click at [586, 374] on div "Connect file" at bounding box center [605, 372] width 58 height 13
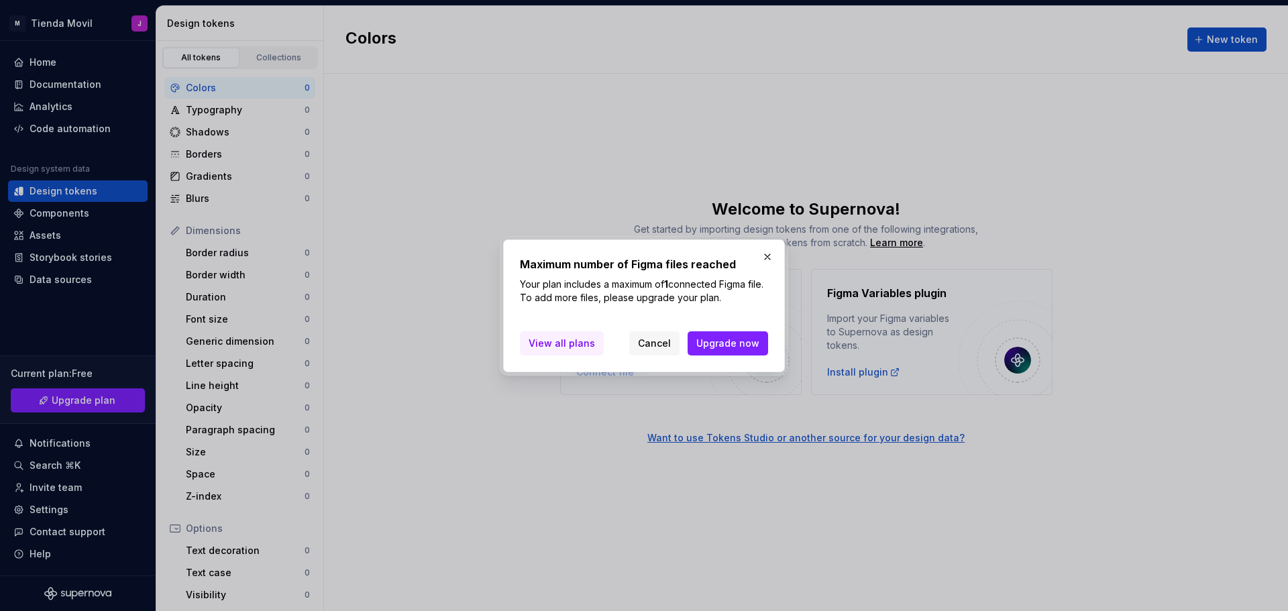
click at [569, 341] on span "View all plans" at bounding box center [562, 343] width 66 height 13
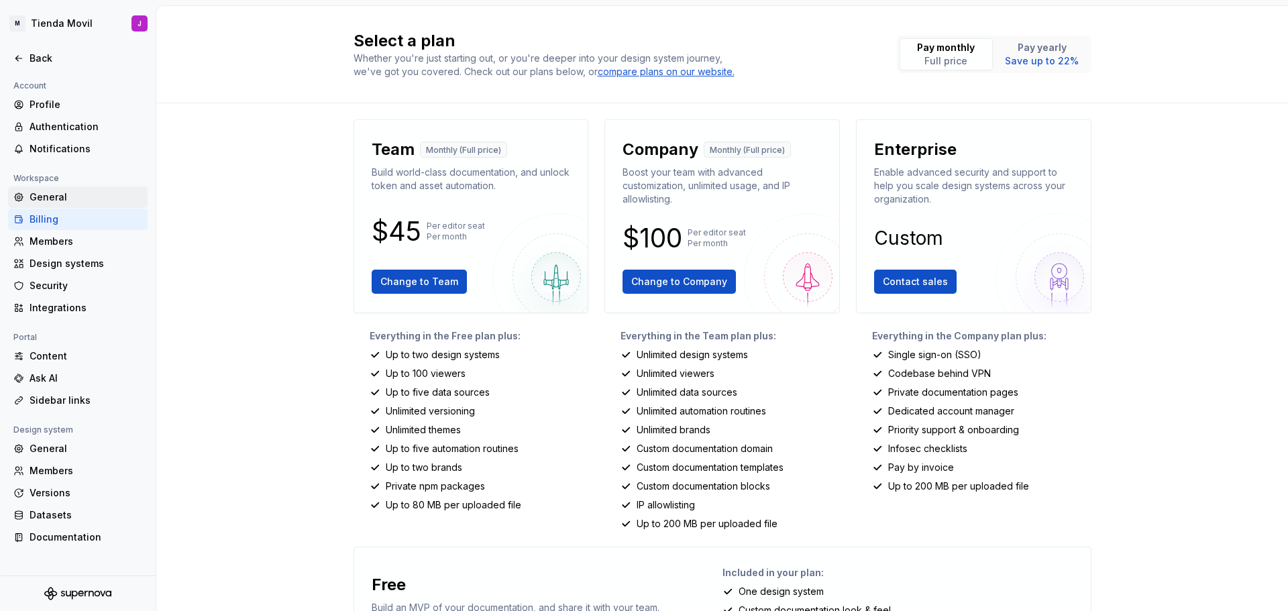
click at [50, 195] on div "General" at bounding box center [86, 197] width 113 height 13
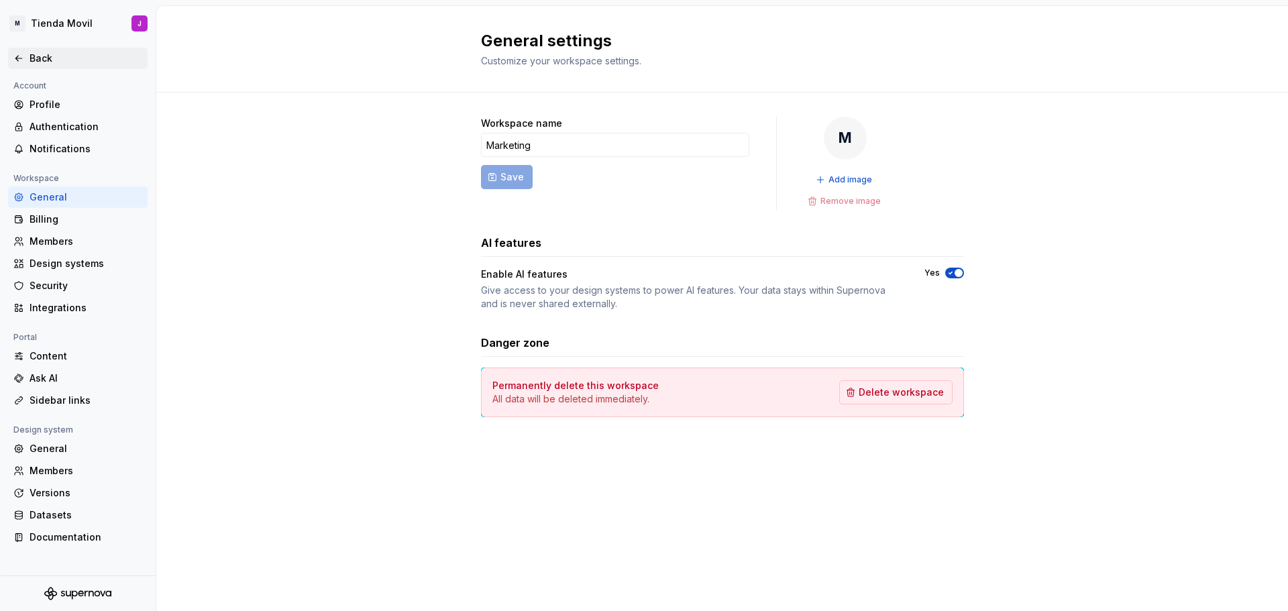
click at [40, 60] on div "Back" at bounding box center [86, 58] width 113 height 13
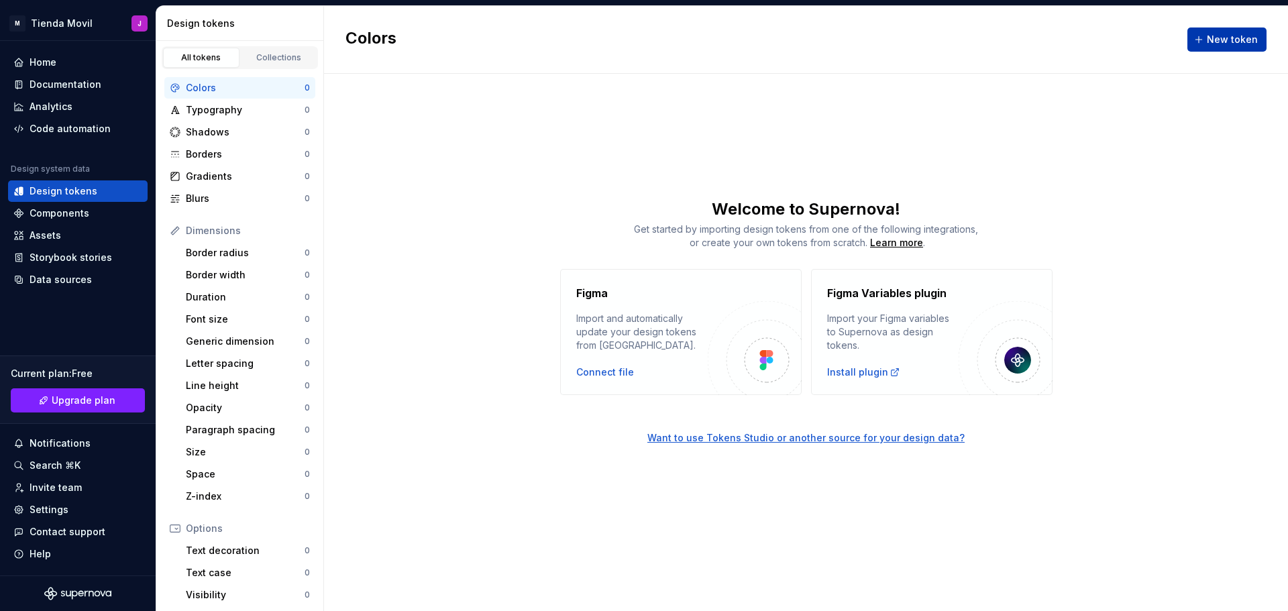
click at [1232, 39] on span "New token" at bounding box center [1232, 39] width 51 height 13
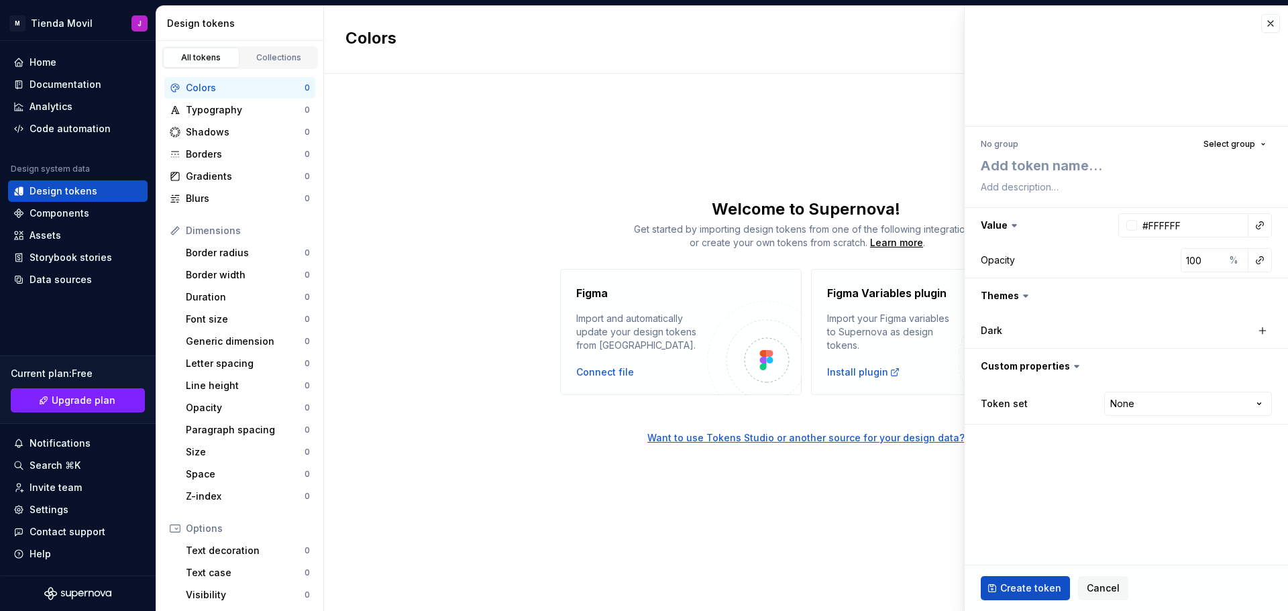
type textarea "*"
